Goal: Complete application form: Complete application form

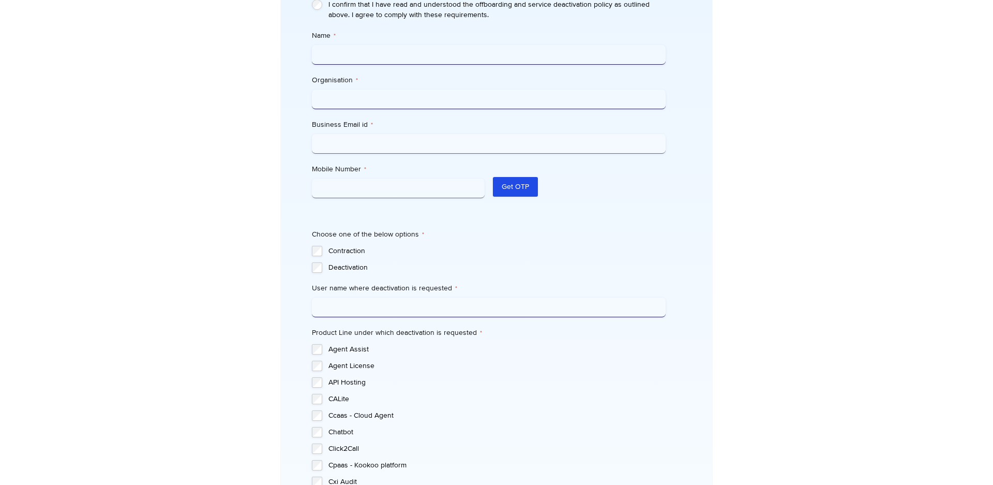
scroll to position [400, 0]
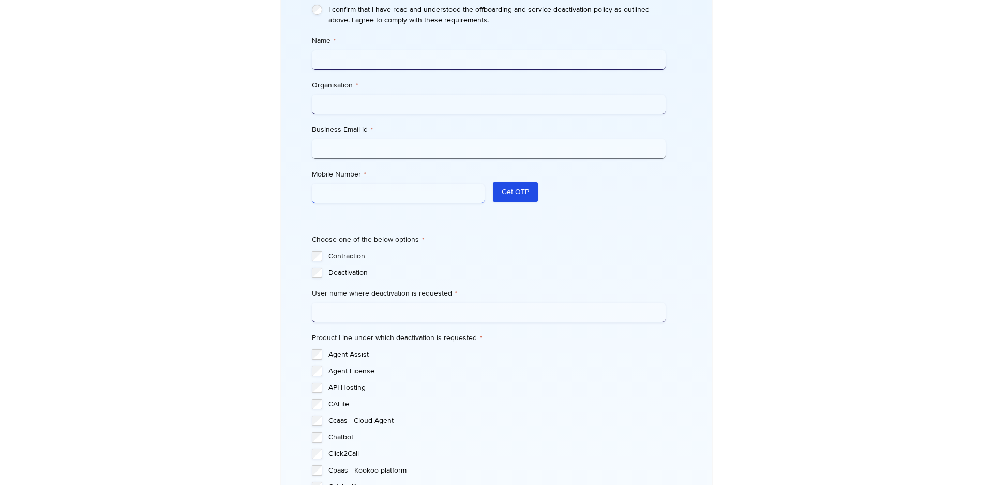
click at [378, 184] on input "Mobile Number *" at bounding box center [398, 194] width 173 height 20
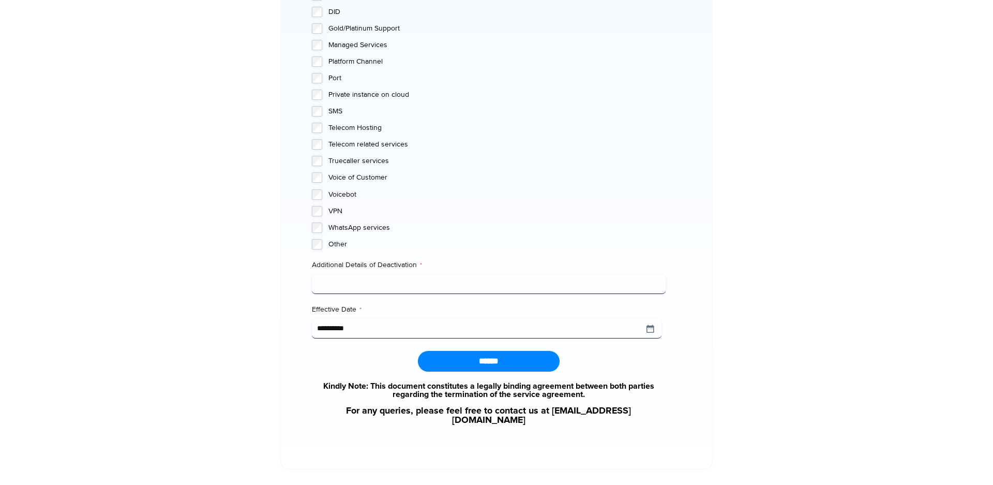
scroll to position [937, 0]
